Goal: Transaction & Acquisition: Obtain resource

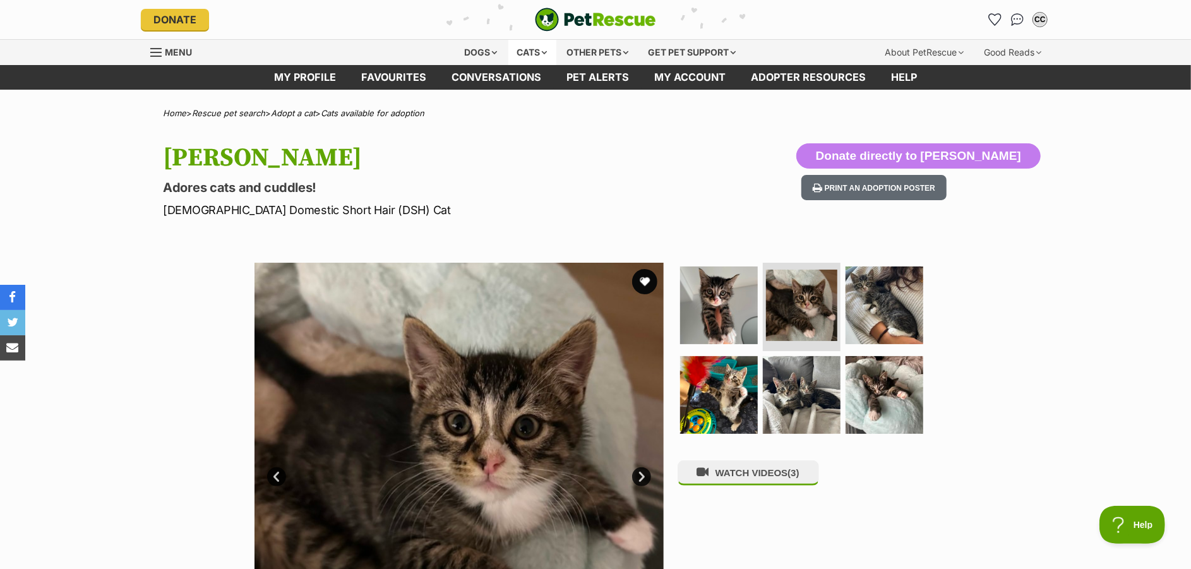
click at [533, 56] on div "Cats" at bounding box center [532, 52] width 48 height 25
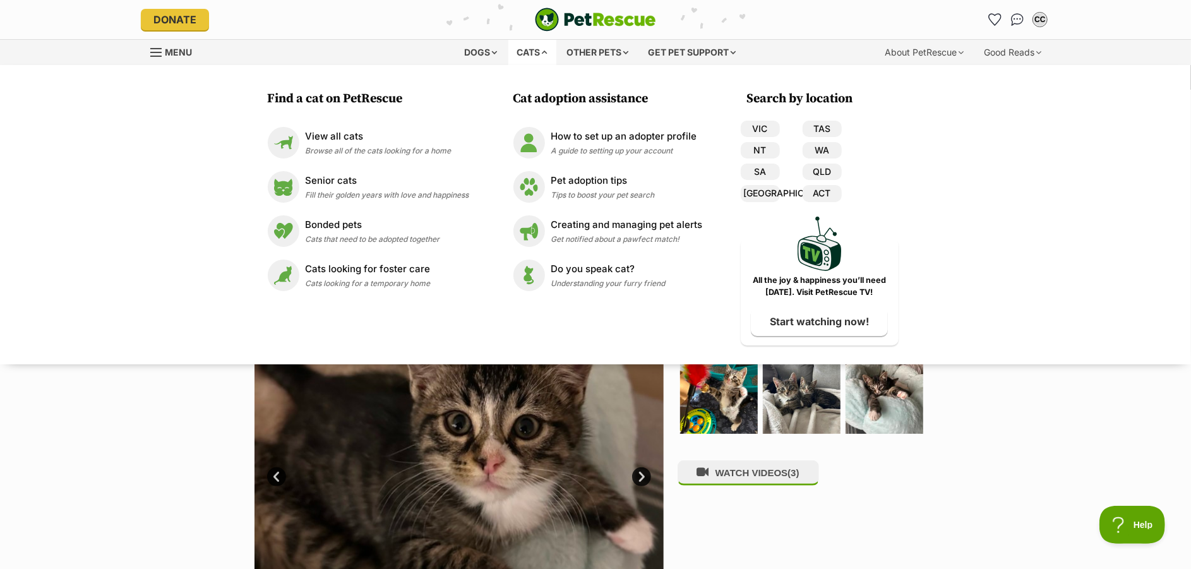
click at [533, 56] on div "Cats" at bounding box center [532, 52] width 48 height 25
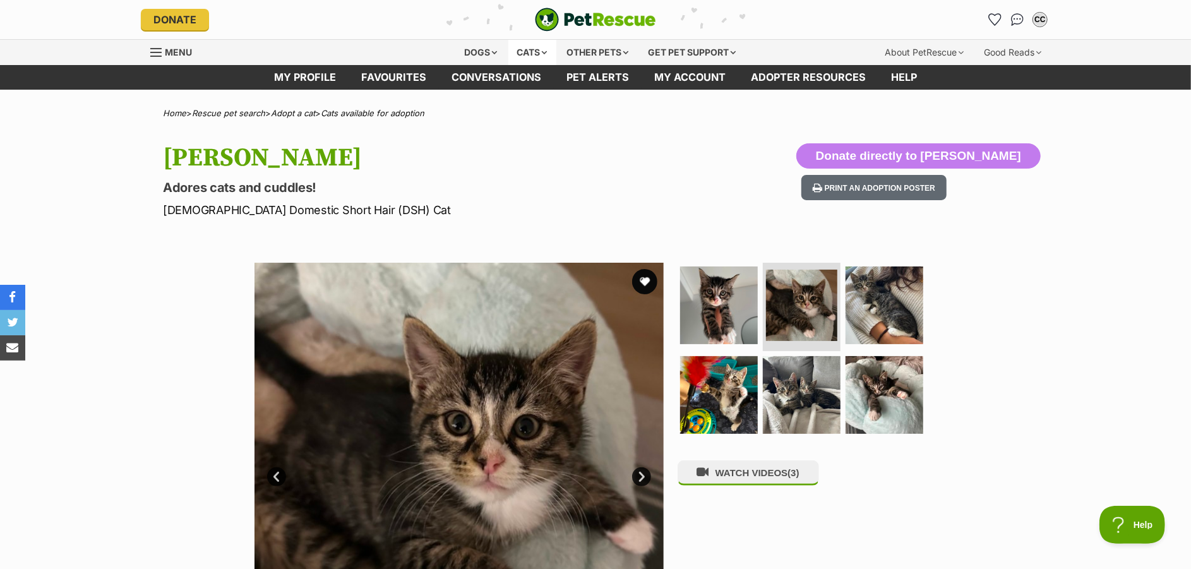
click at [533, 56] on div "Cats" at bounding box center [532, 52] width 48 height 25
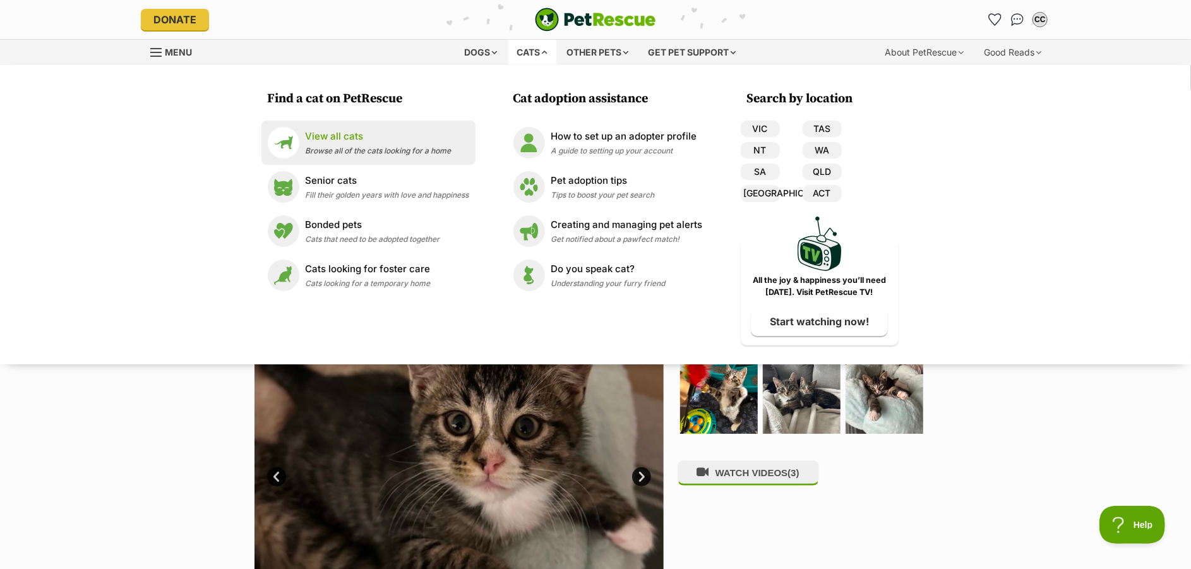
click at [328, 136] on p "View all cats" at bounding box center [379, 136] width 146 height 15
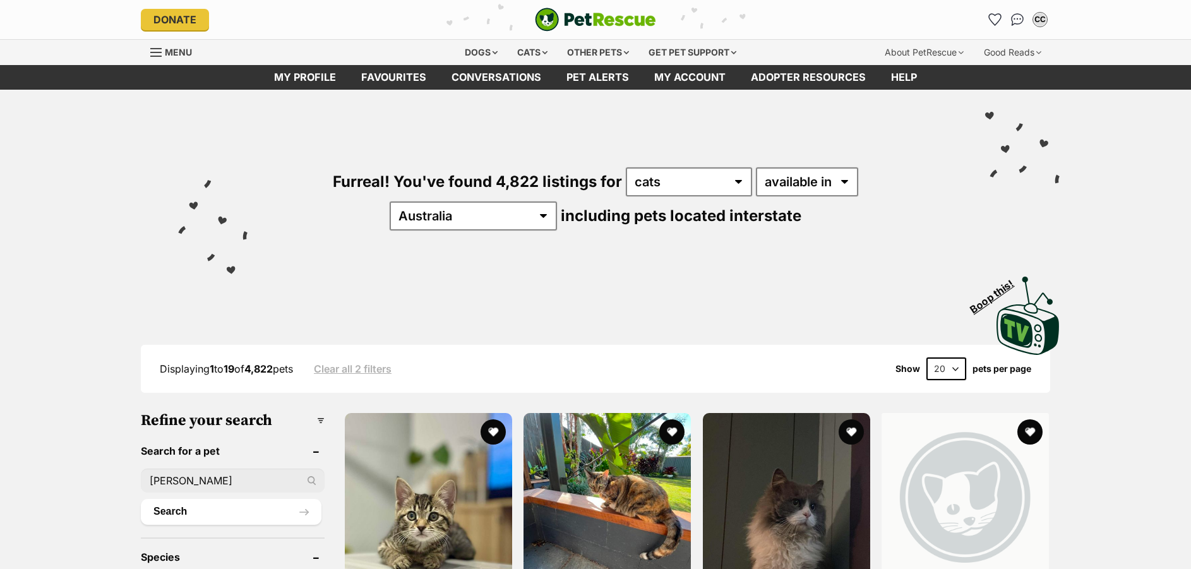
type input "TUCKER"
click at [141, 499] on button "Search" at bounding box center [231, 511] width 181 height 25
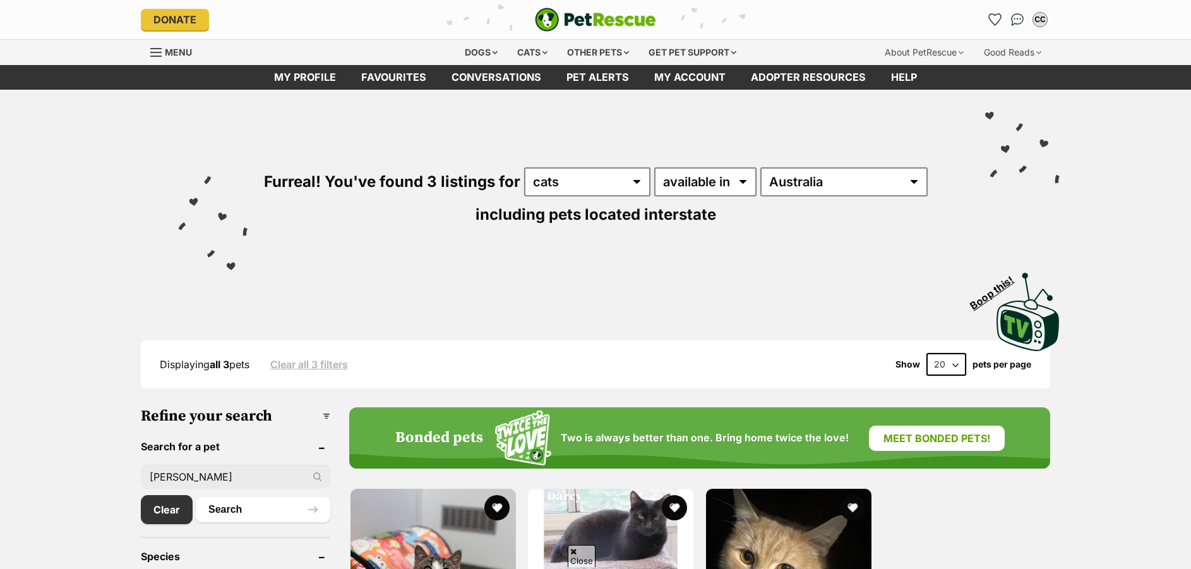
click at [419, 489] on img at bounding box center [432, 571] width 165 height 165
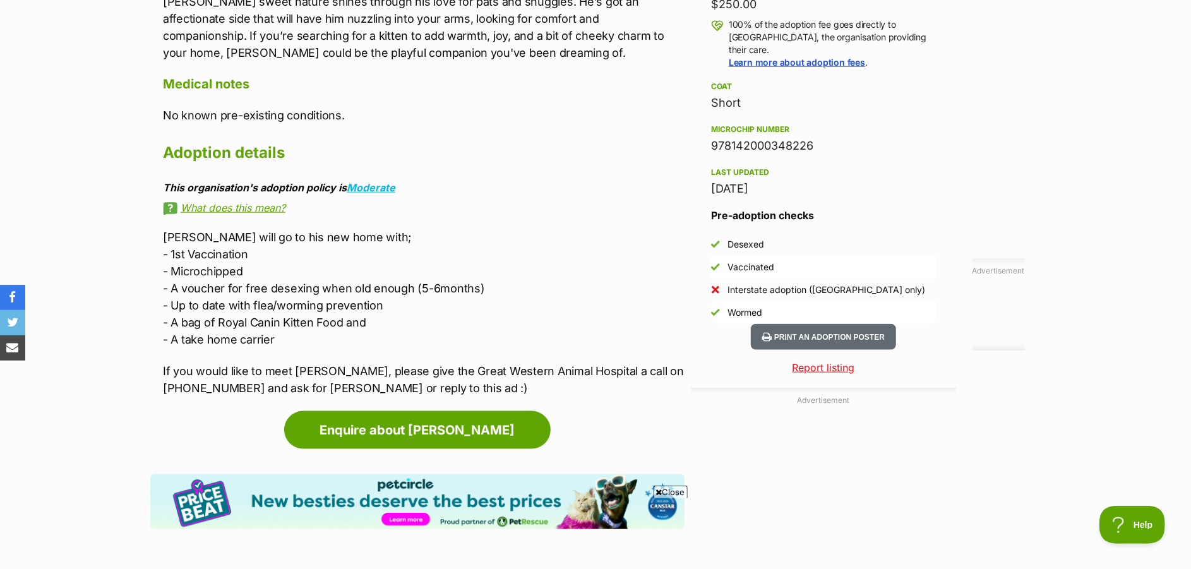
scroll to position [958, 0]
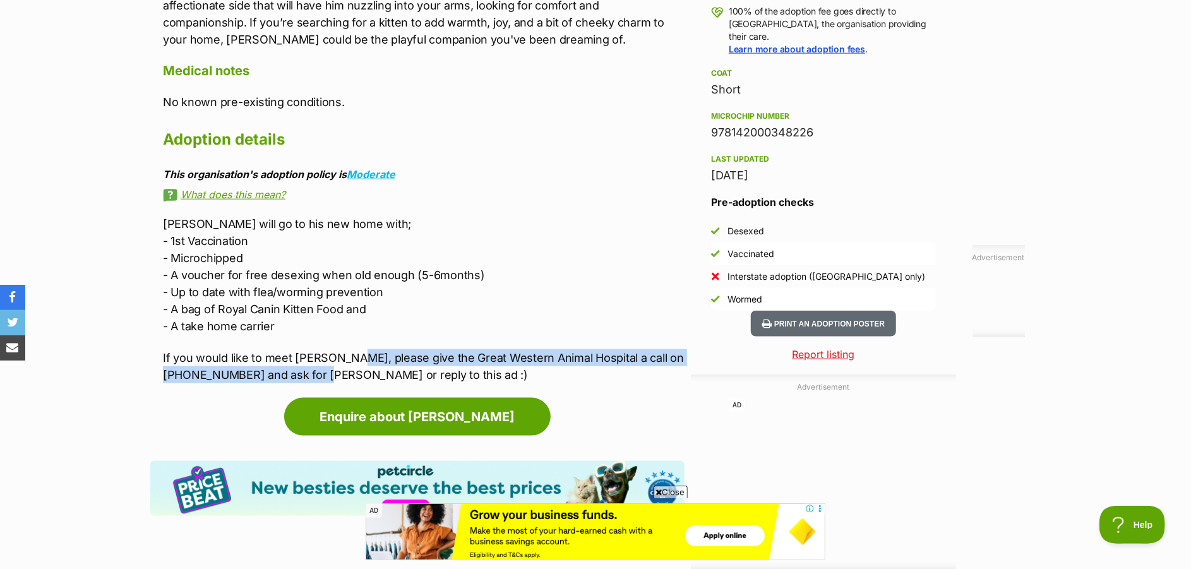
drag, startPoint x: 344, startPoint y: 353, endPoint x: 292, endPoint y: 376, distance: 56.3
click at [292, 376] on p "If you would like to meet Tucker, please give the Great Western Animal Hospital…" at bounding box center [423, 366] width 521 height 34
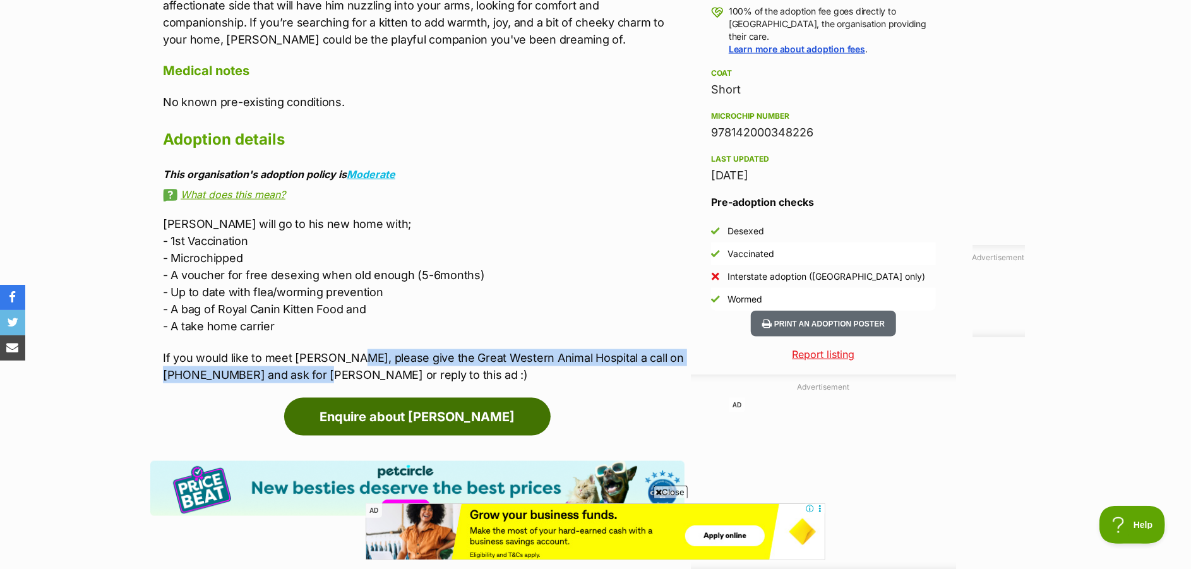
click at [370, 410] on link "Enquire about Tucker" at bounding box center [417, 417] width 266 height 38
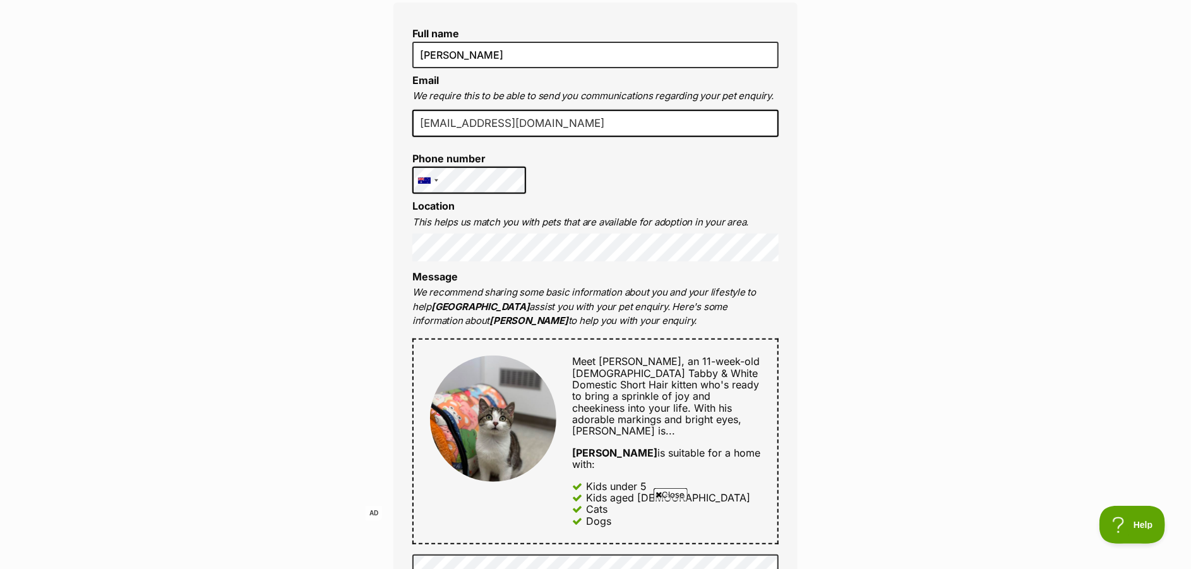
click at [589, 228] on p "This helps us match you with pets that are available for adoption in your area." at bounding box center [595, 222] width 366 height 15
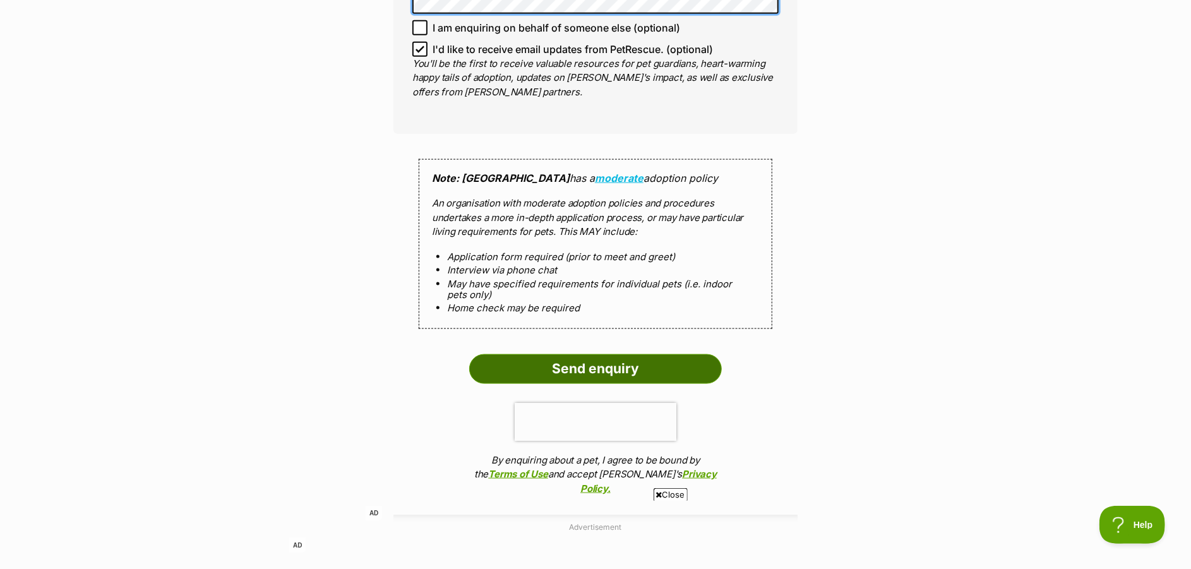
scroll to position [1066, 0]
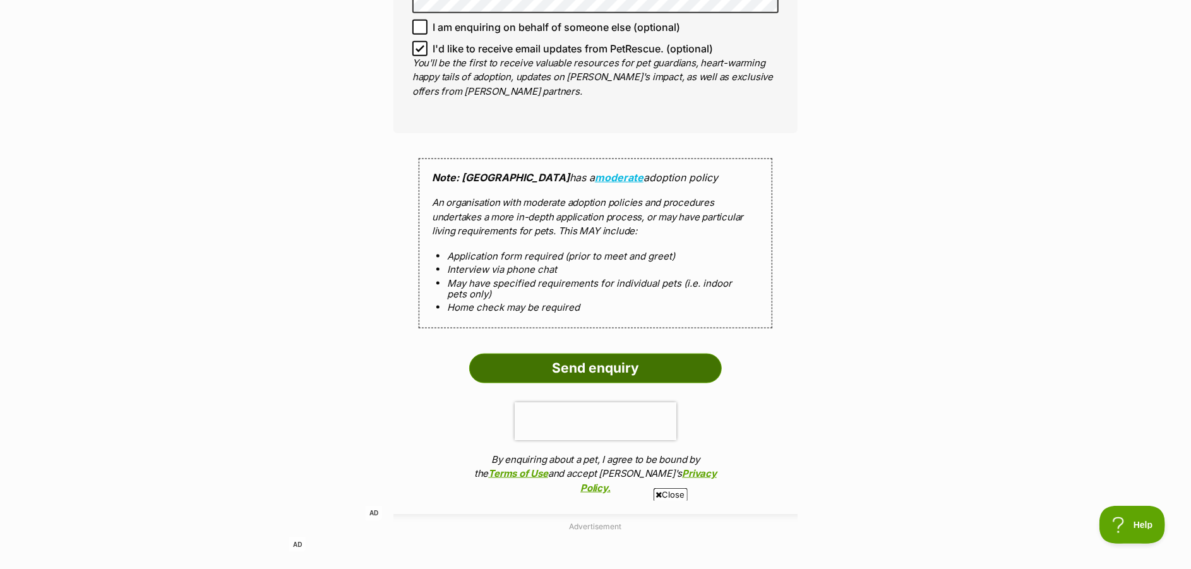
click at [595, 357] on input "Send enquiry" at bounding box center [595, 367] width 252 height 29
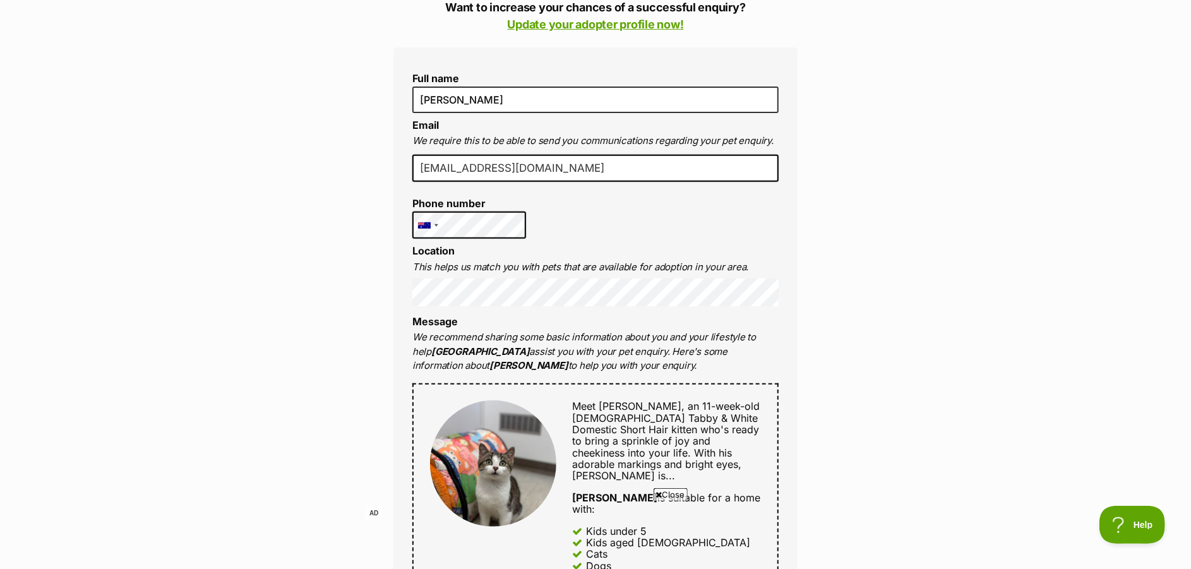
scroll to position [302, 0]
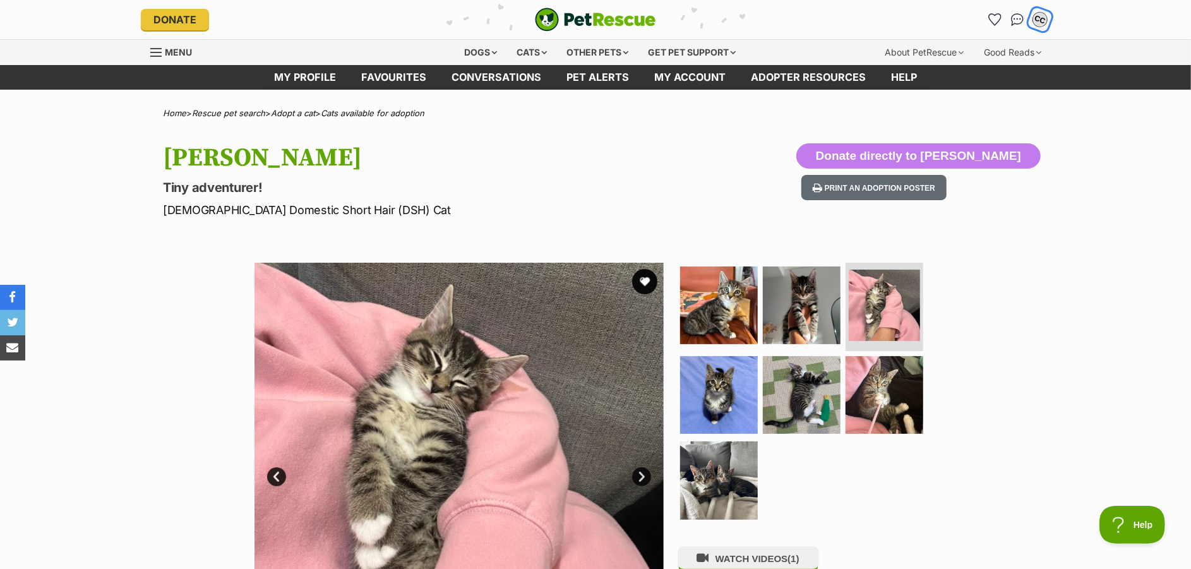
click at [1030, 23] on button "CC" at bounding box center [1039, 20] width 26 height 26
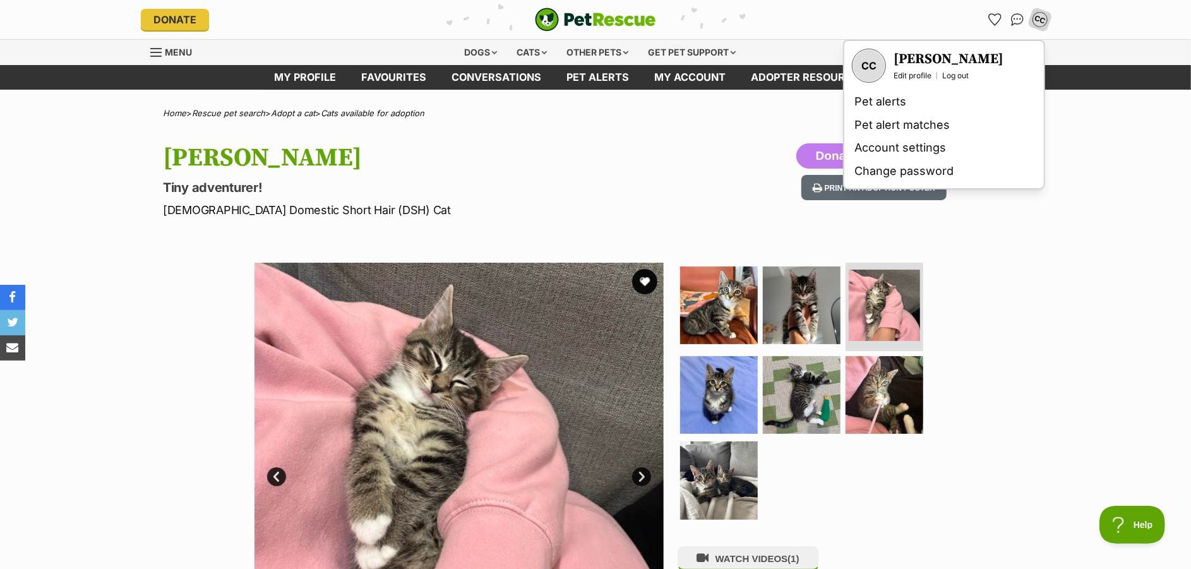
click at [937, 56] on h3 "[PERSON_NAME]" at bounding box center [948, 59] width 110 height 18
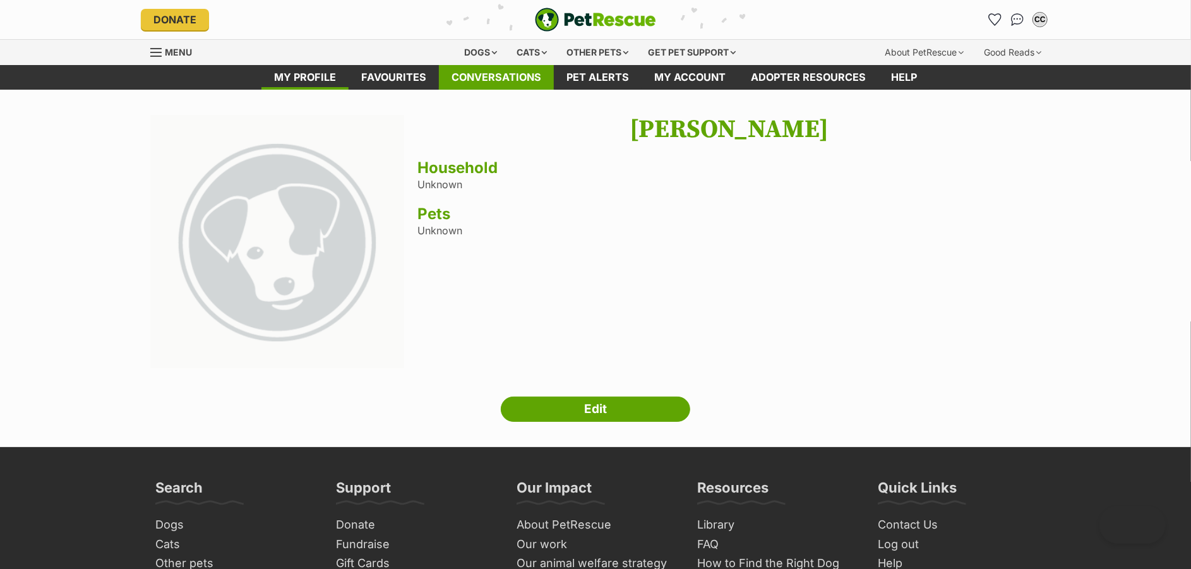
click at [460, 69] on link "Conversations" at bounding box center [496, 77] width 115 height 25
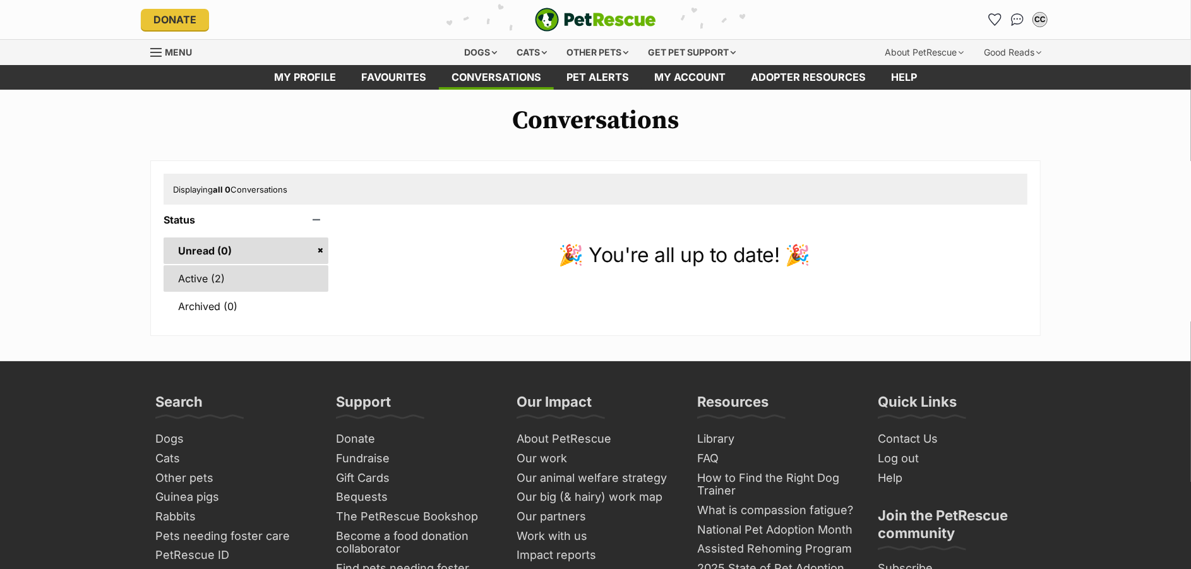
click at [196, 283] on link "Active (2)" at bounding box center [245, 278] width 165 height 27
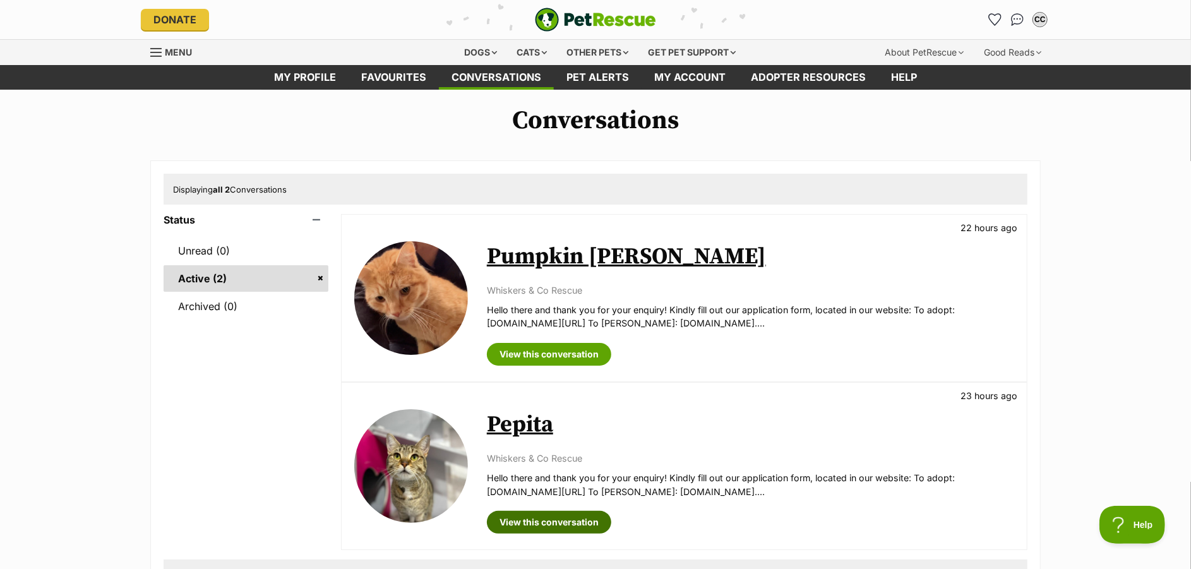
click at [583, 514] on link "View this conversation" at bounding box center [549, 522] width 124 height 23
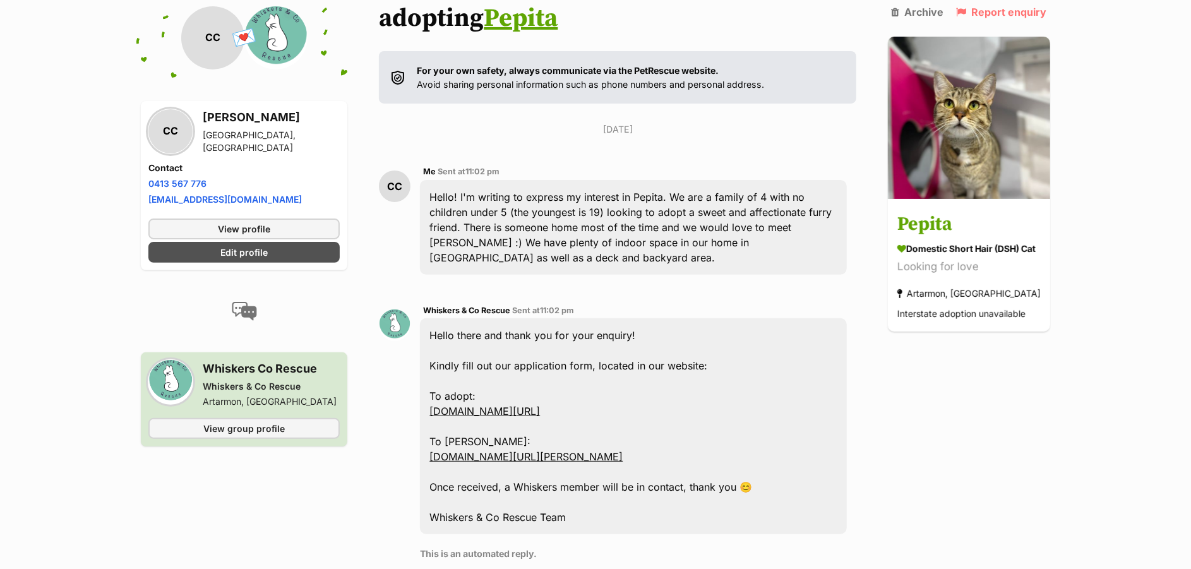
scroll to position [321, 0]
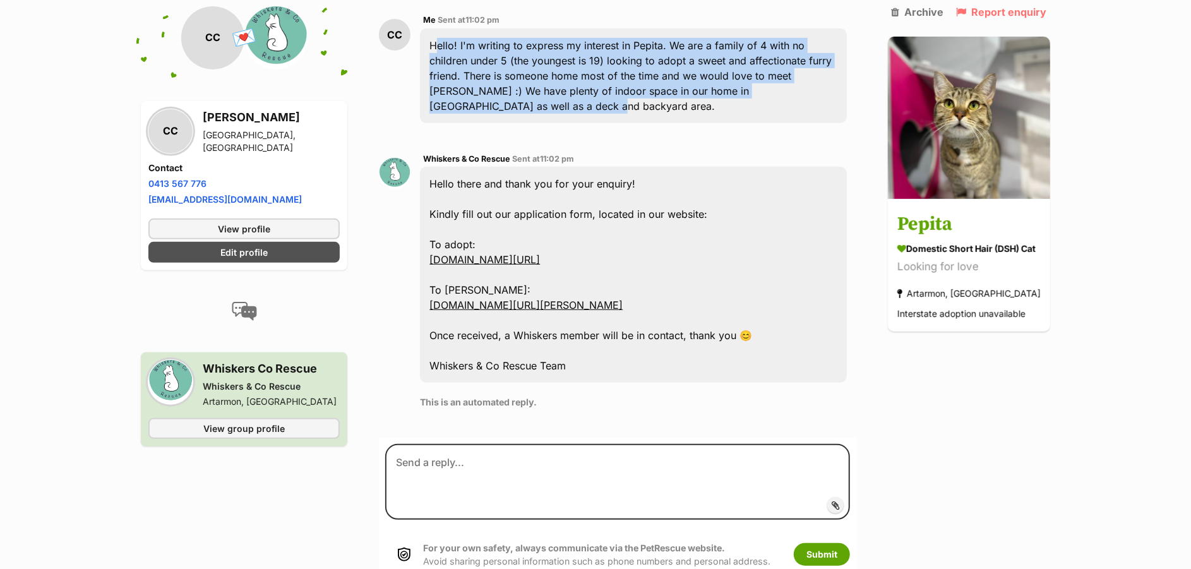
drag, startPoint x: 426, startPoint y: 40, endPoint x: 525, endPoint y: 107, distance: 119.1
click at [525, 107] on div "Hello! I'm writing to express my interest in Pepita. We are a family of 4 with …" at bounding box center [633, 75] width 427 height 95
copy div "Hello! I'm writing to express my interest in Pepita. We are a family of 4 with …"
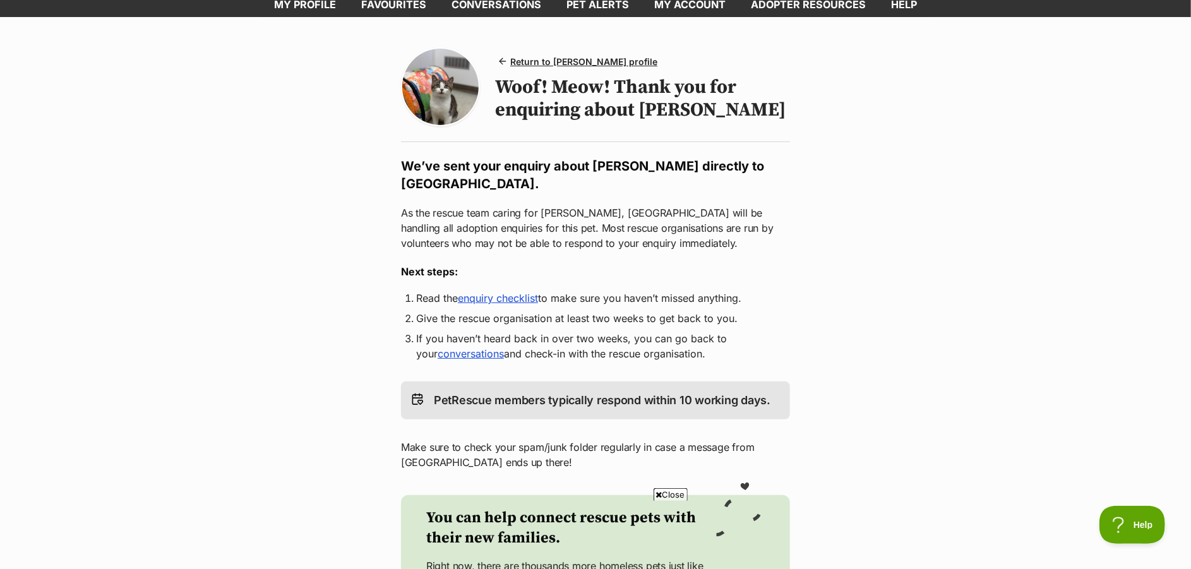
scroll to position [72, 0]
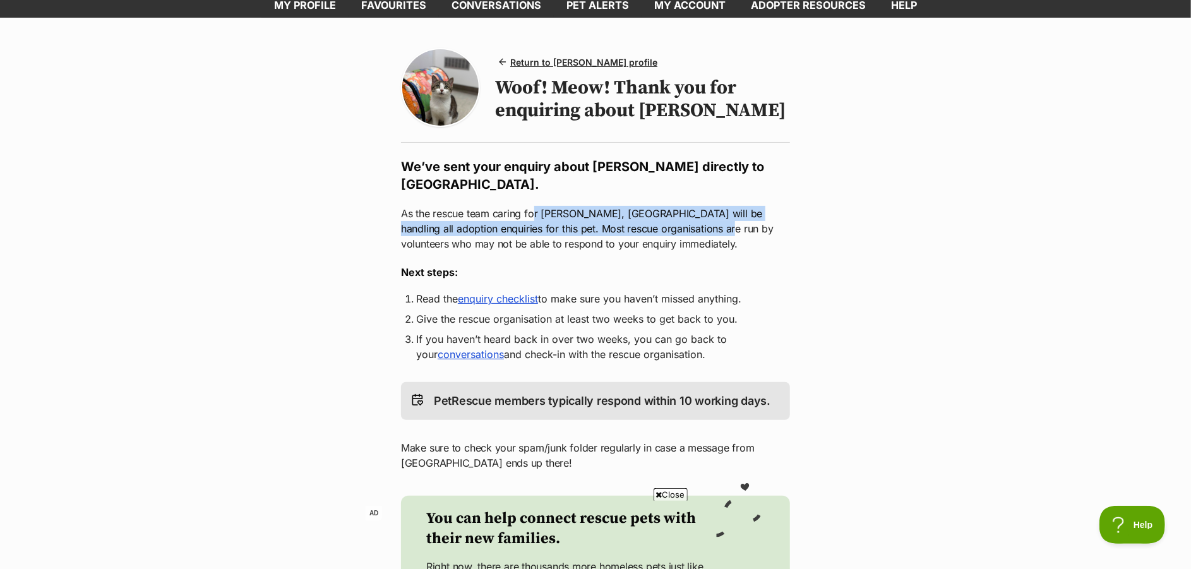
drag, startPoint x: 535, startPoint y: 215, endPoint x: 710, endPoint y: 231, distance: 175.6
click at [710, 231] on p "As the rescue team caring for Tucker, Great Western Animal Hospital will be han…" at bounding box center [595, 228] width 389 height 45
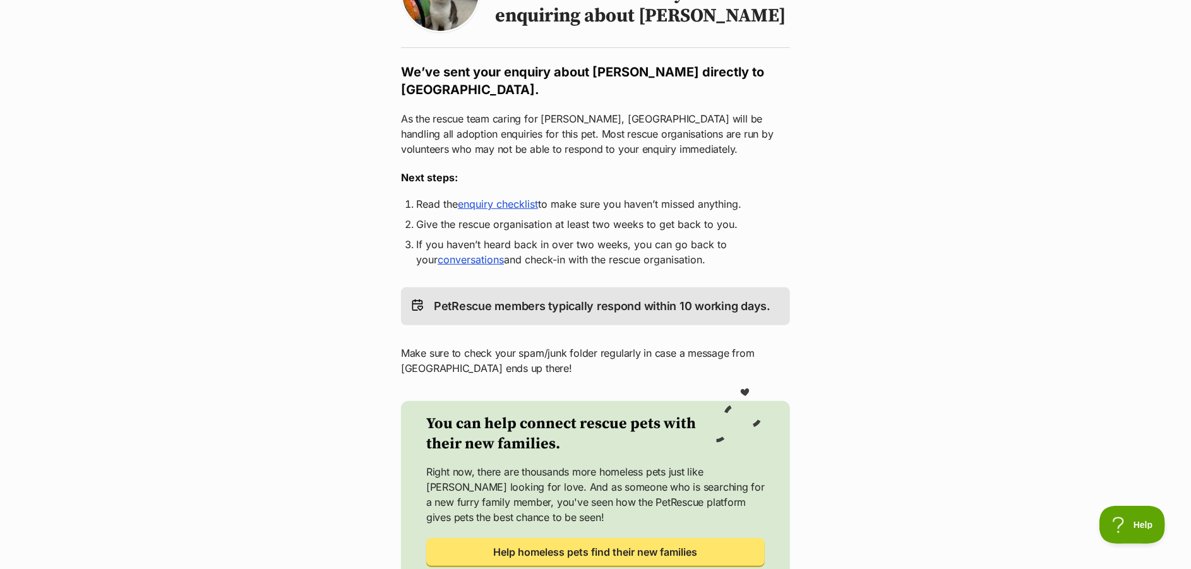
scroll to position [0, 0]
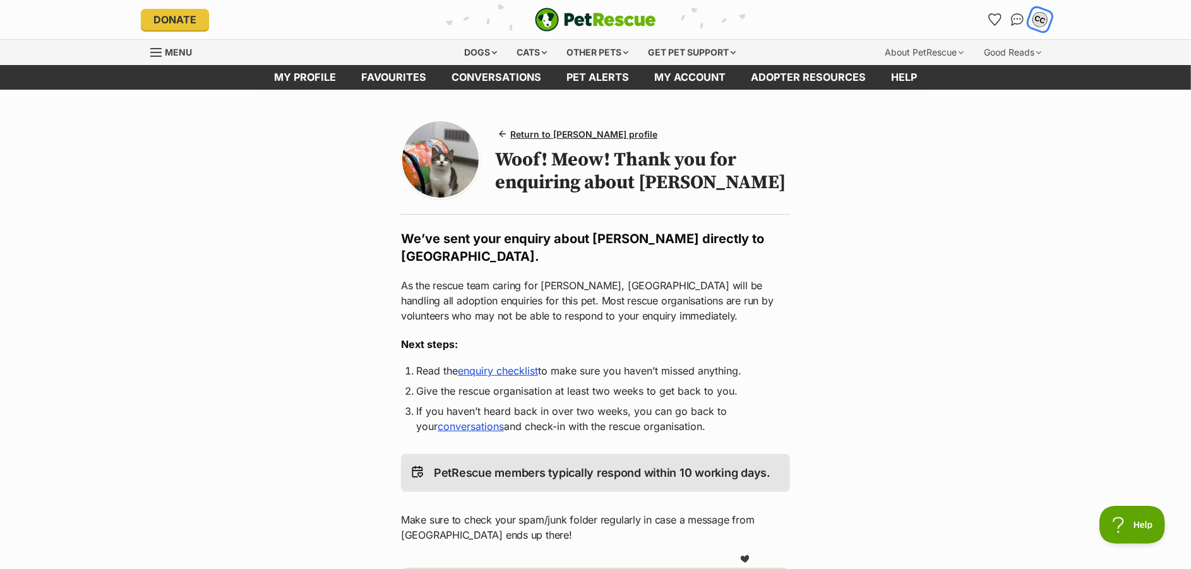
click at [1036, 20] on div "CC" at bounding box center [1039, 19] width 16 height 16
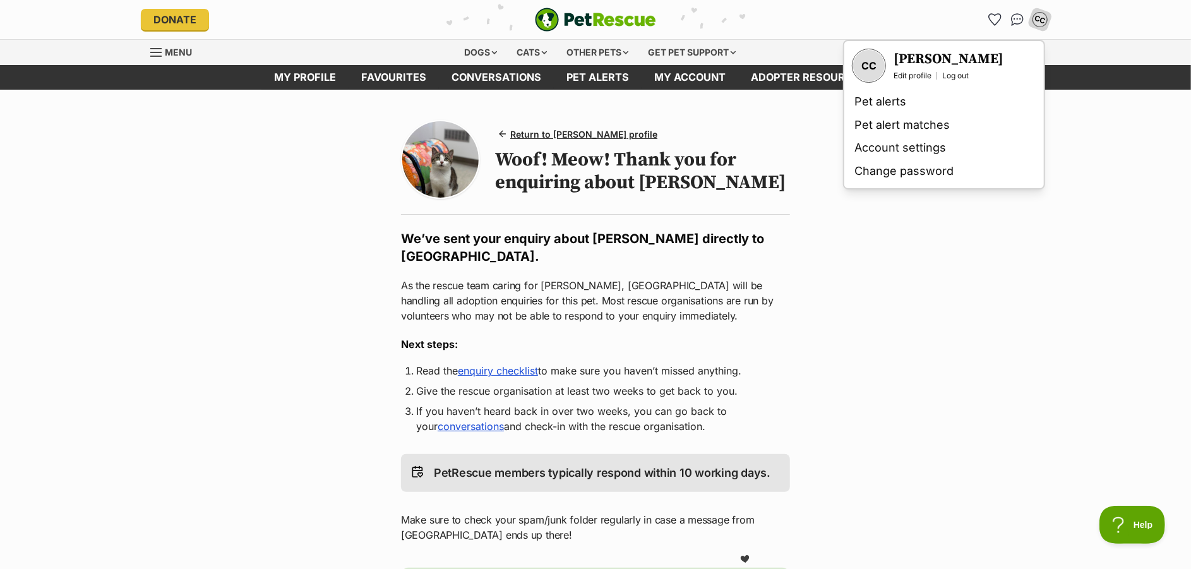
click at [914, 61] on h3 "[PERSON_NAME]" at bounding box center [948, 59] width 110 height 18
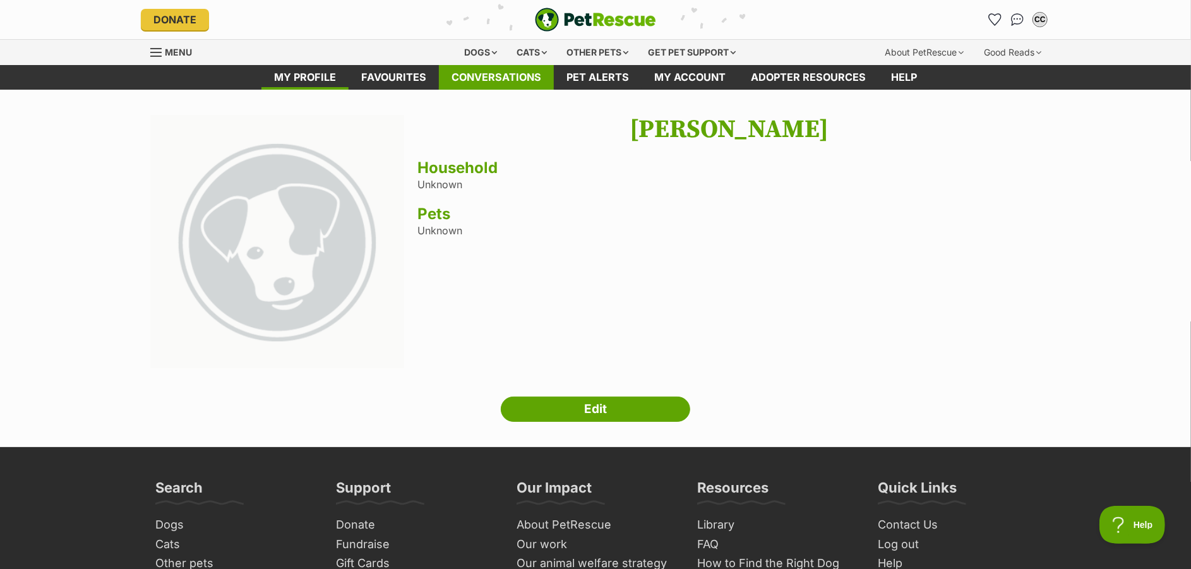
click at [483, 79] on link "Conversations" at bounding box center [496, 77] width 115 height 25
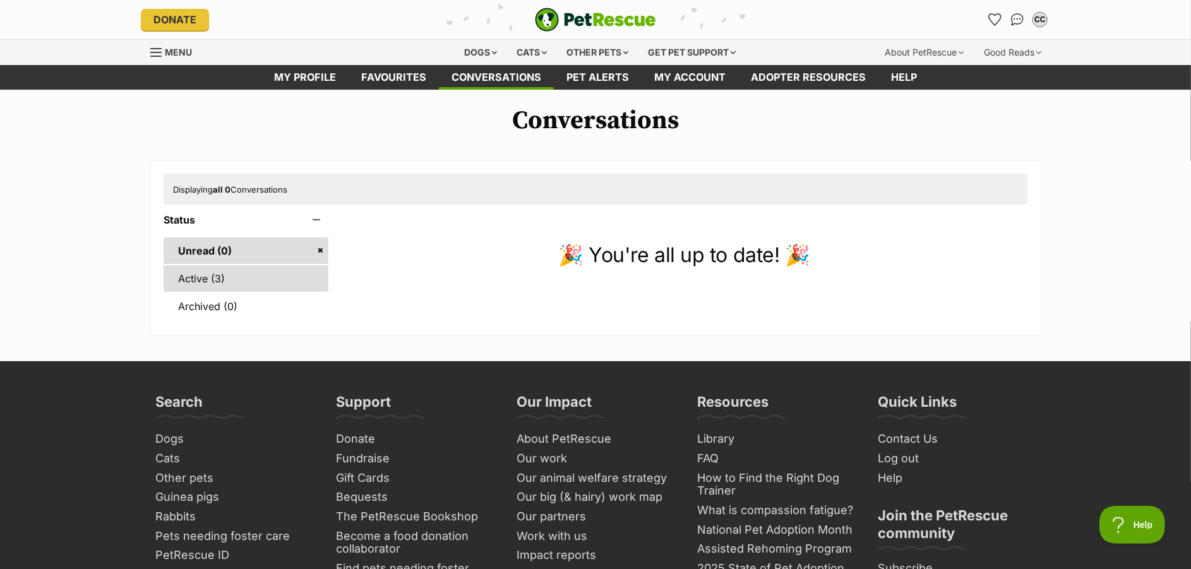
drag, startPoint x: 222, startPoint y: 268, endPoint x: 215, endPoint y: 275, distance: 10.7
click at [222, 270] on link "Active (3)" at bounding box center [245, 278] width 165 height 27
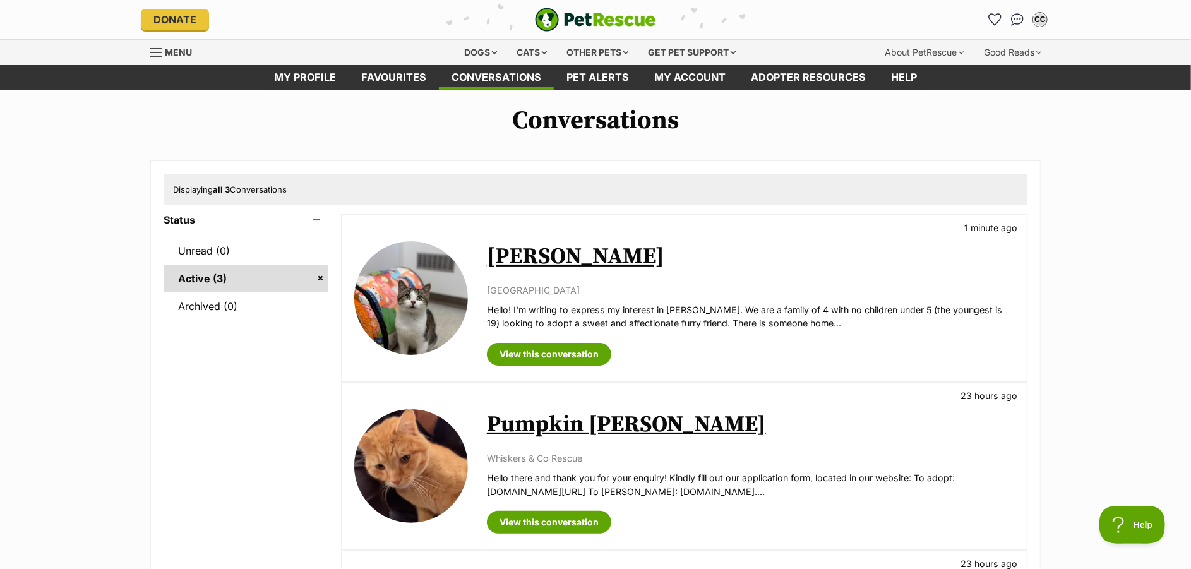
click at [405, 302] on img at bounding box center [411, 298] width 114 height 114
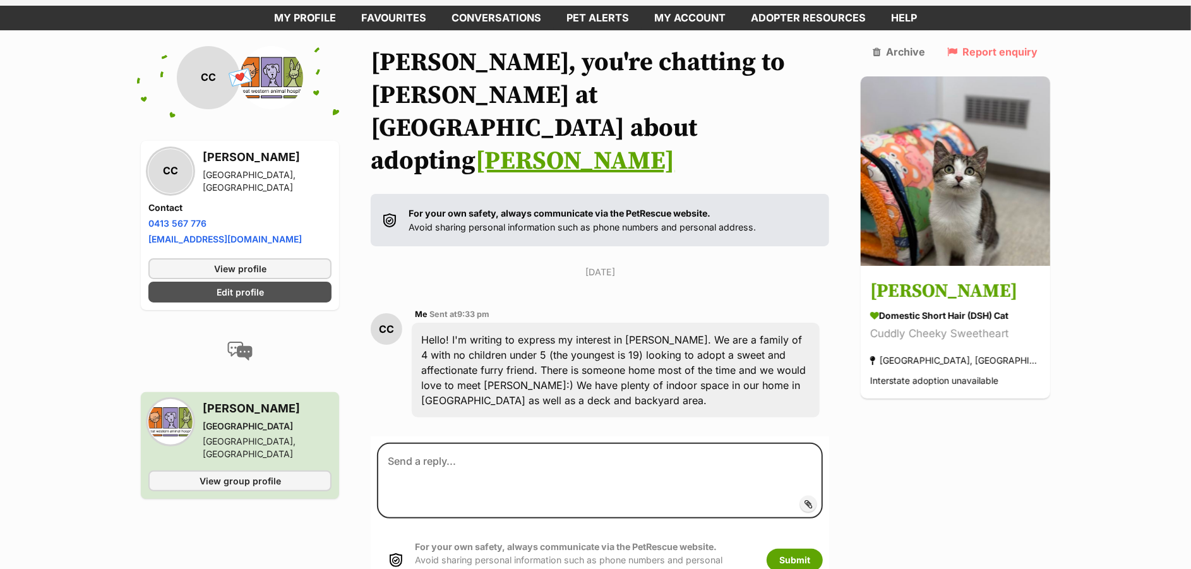
scroll to position [104, 0]
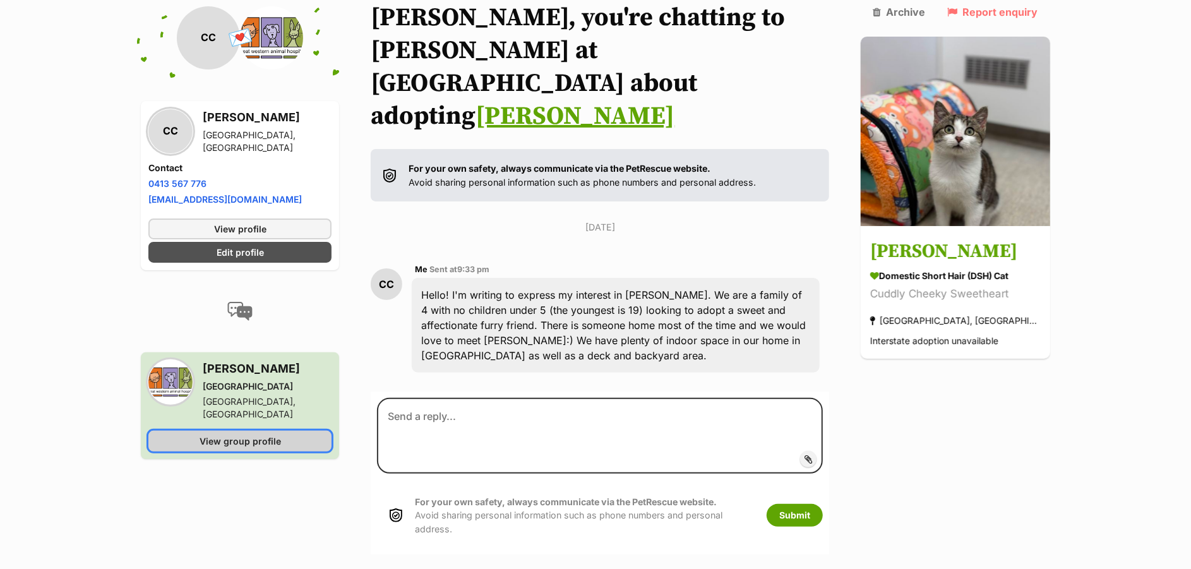
click at [237, 434] on span "View group profile" at bounding box center [239, 440] width 81 height 13
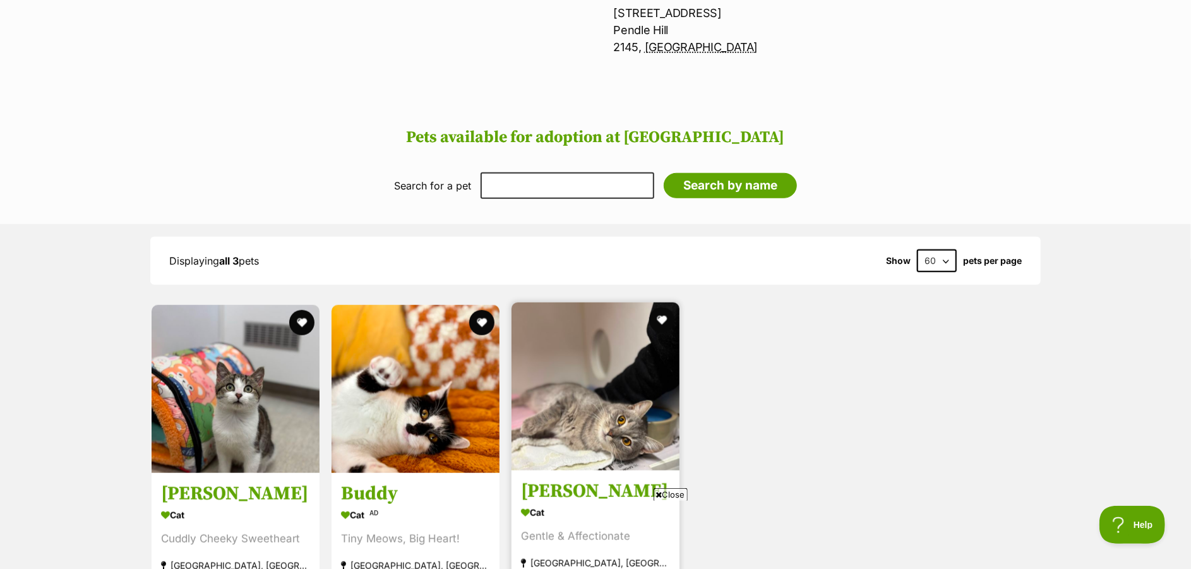
scroll to position [441, 0]
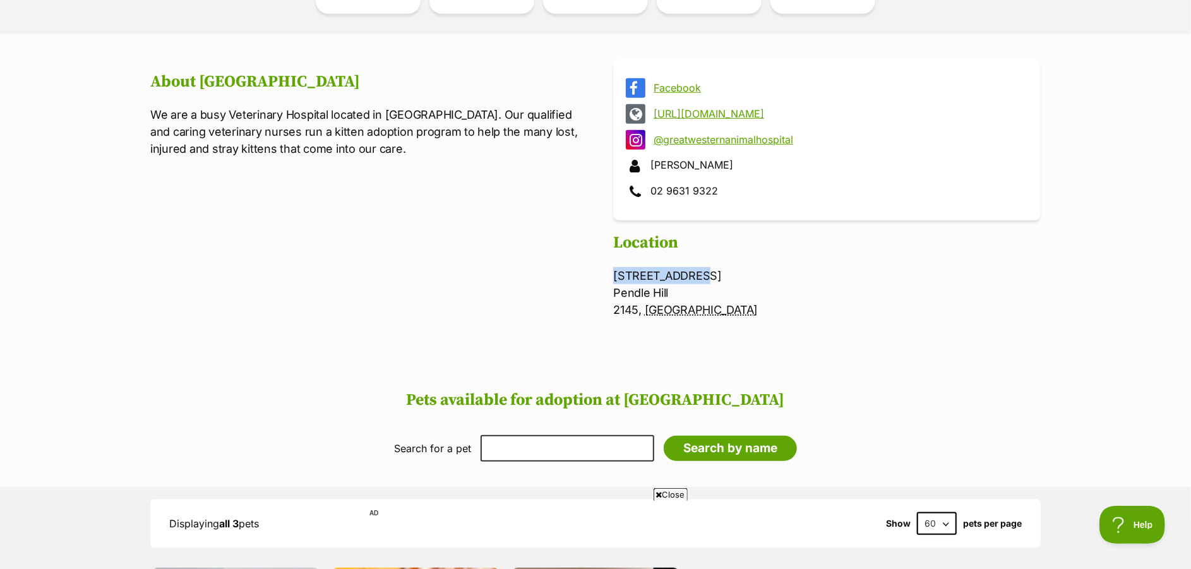
drag, startPoint x: 607, startPoint y: 273, endPoint x: 696, endPoint y: 268, distance: 89.1
click at [695, 268] on section "Facebook [URL][DOMAIN_NAME] @greatwesternanimalhospital [PERSON_NAME] 02 9631 9…" at bounding box center [595, 196] width 890 height 274
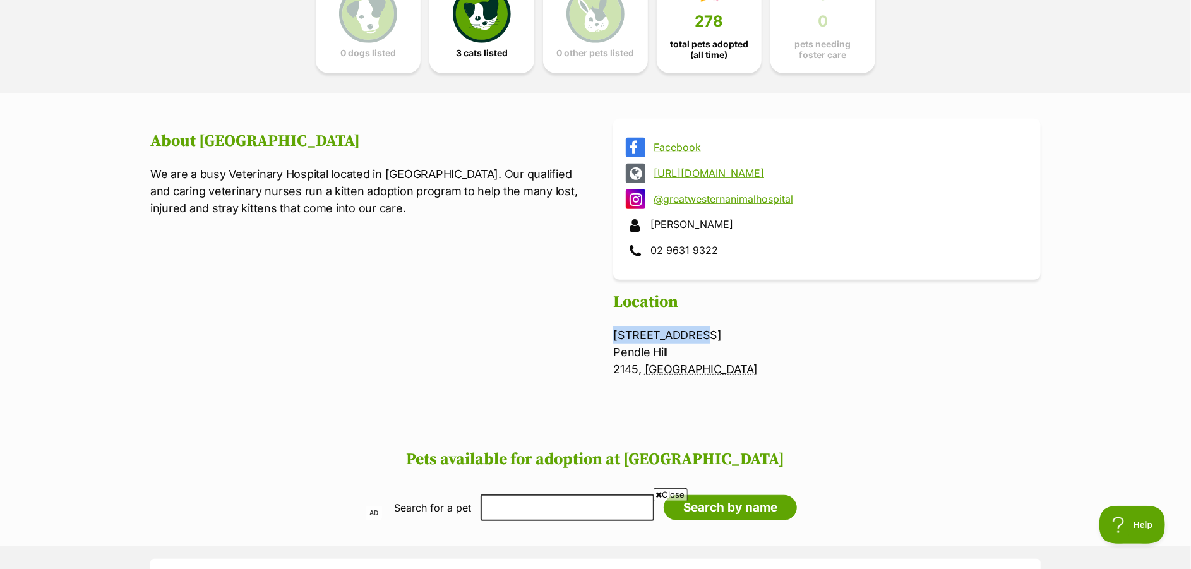
scroll to position [315, 0]
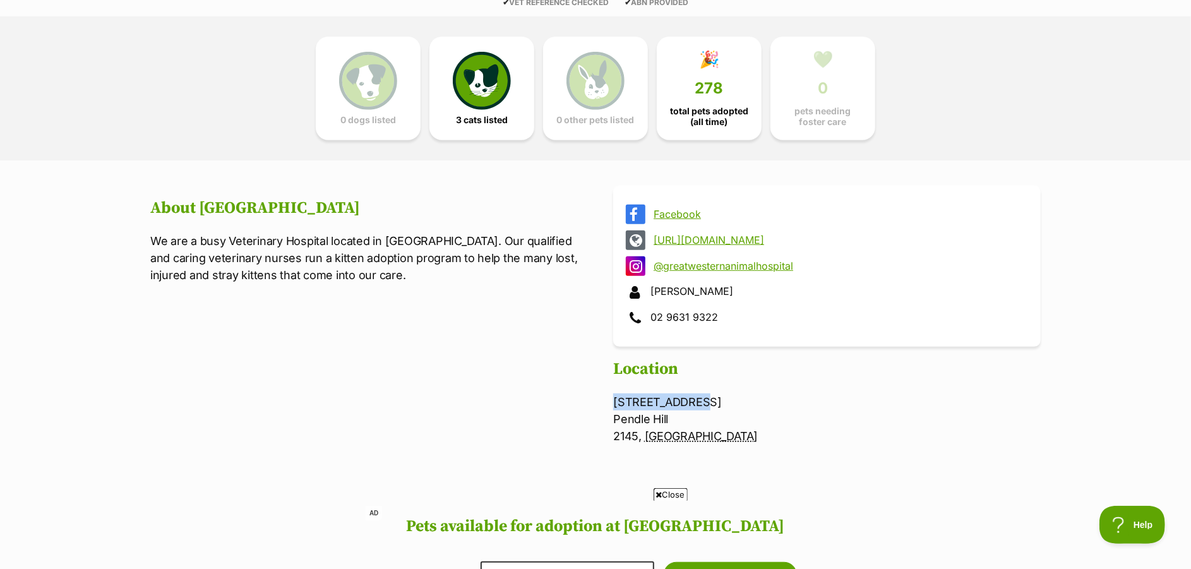
click at [701, 267] on link "@greatwesternanimalhospital" at bounding box center [837, 265] width 369 height 11
